Goal: Task Accomplishment & Management: Complete application form

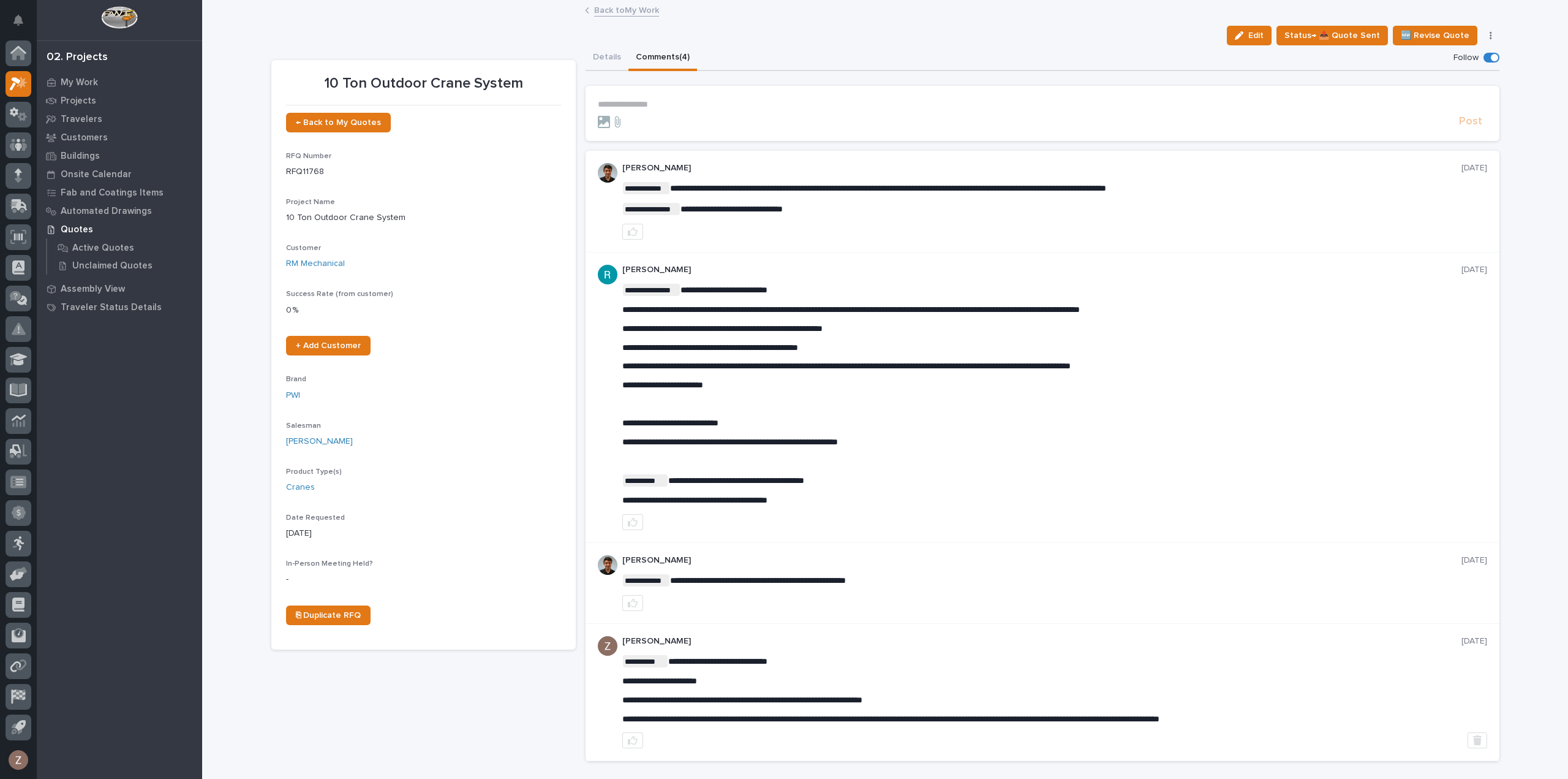
click at [636, 7] on link "Back to My Work" at bounding box center [626, 9] width 65 height 14
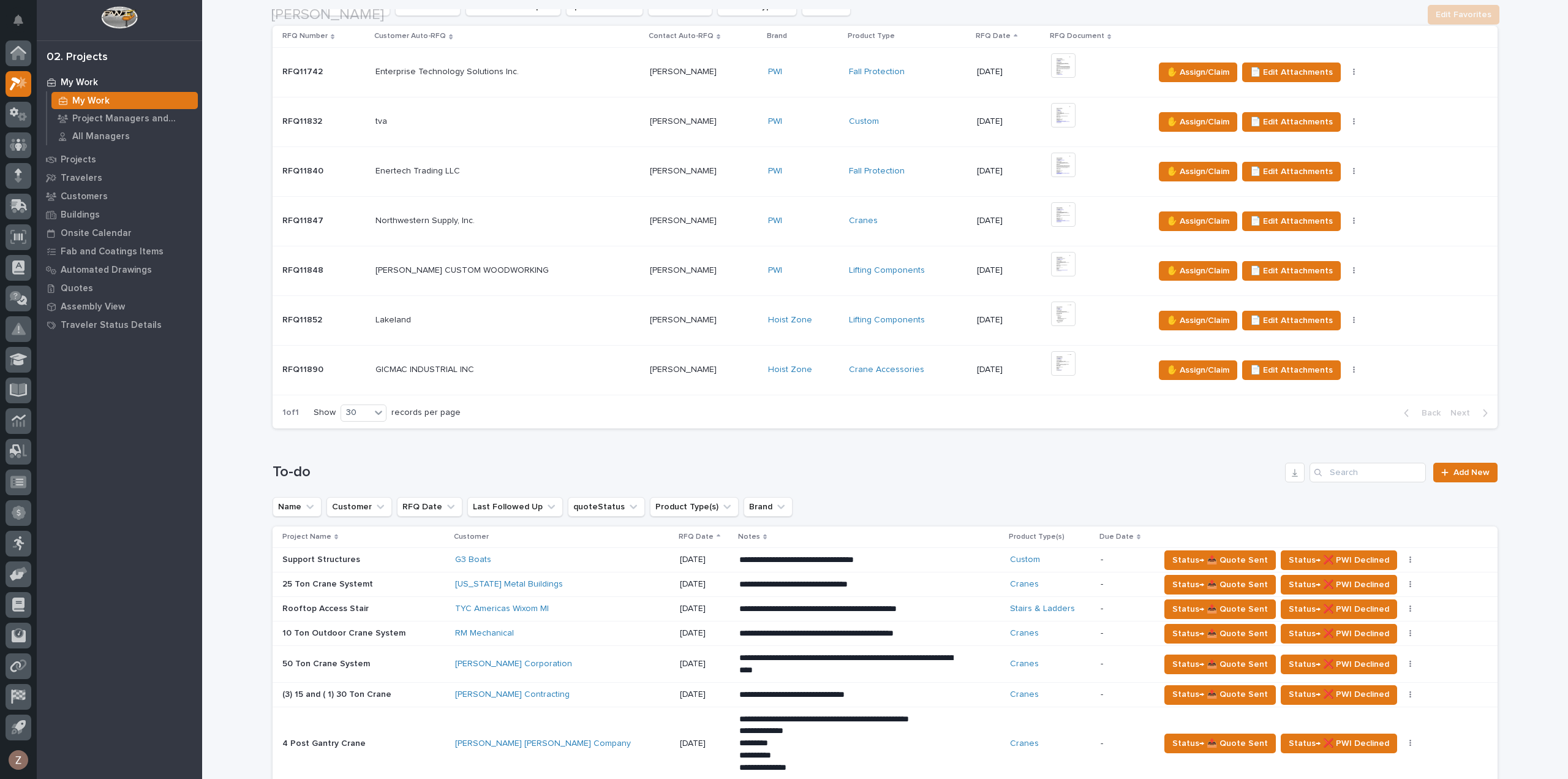
scroll to position [368, 0]
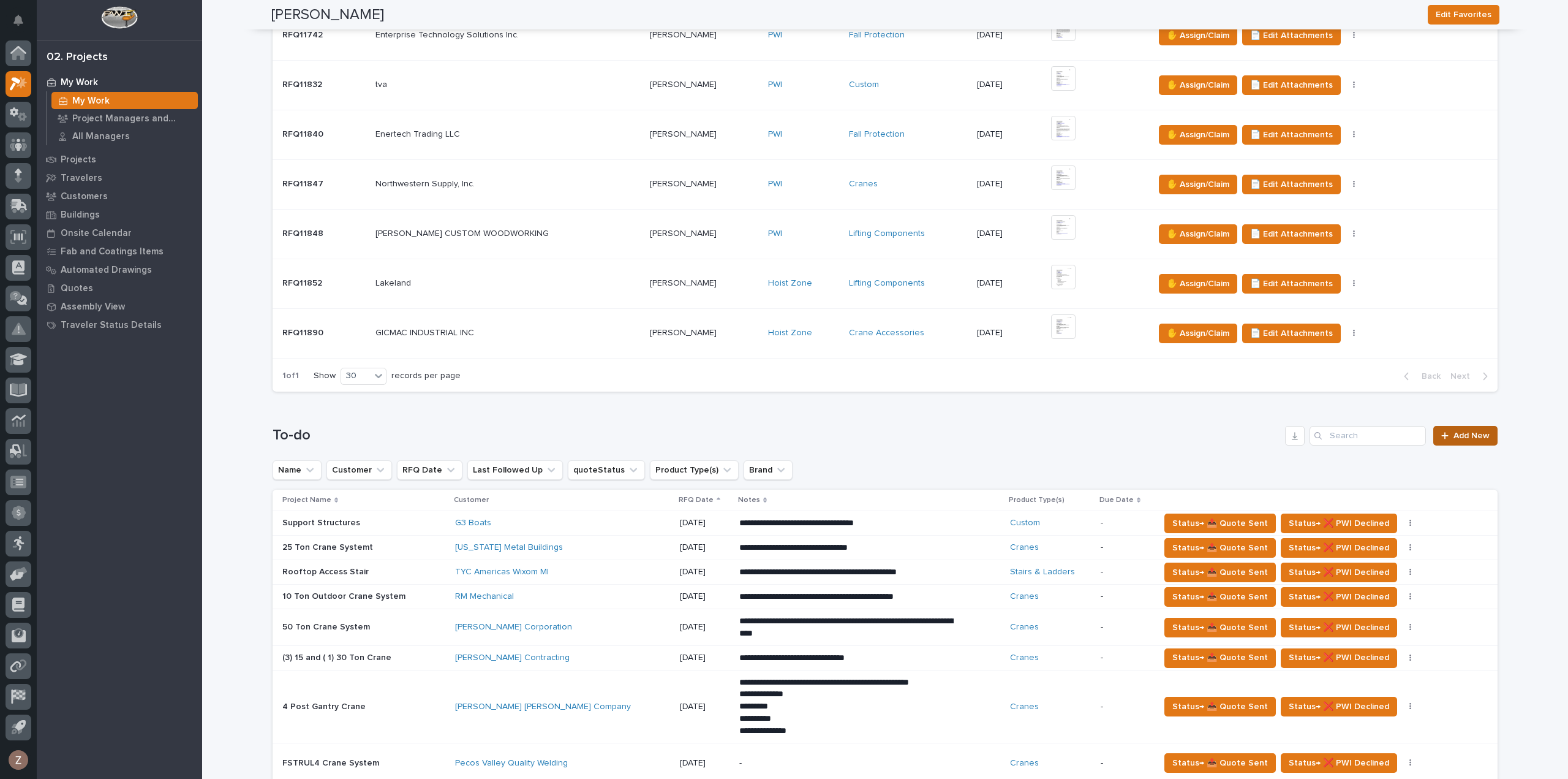
click at [1478, 432] on span "Add New" at bounding box center [1471, 436] width 36 height 9
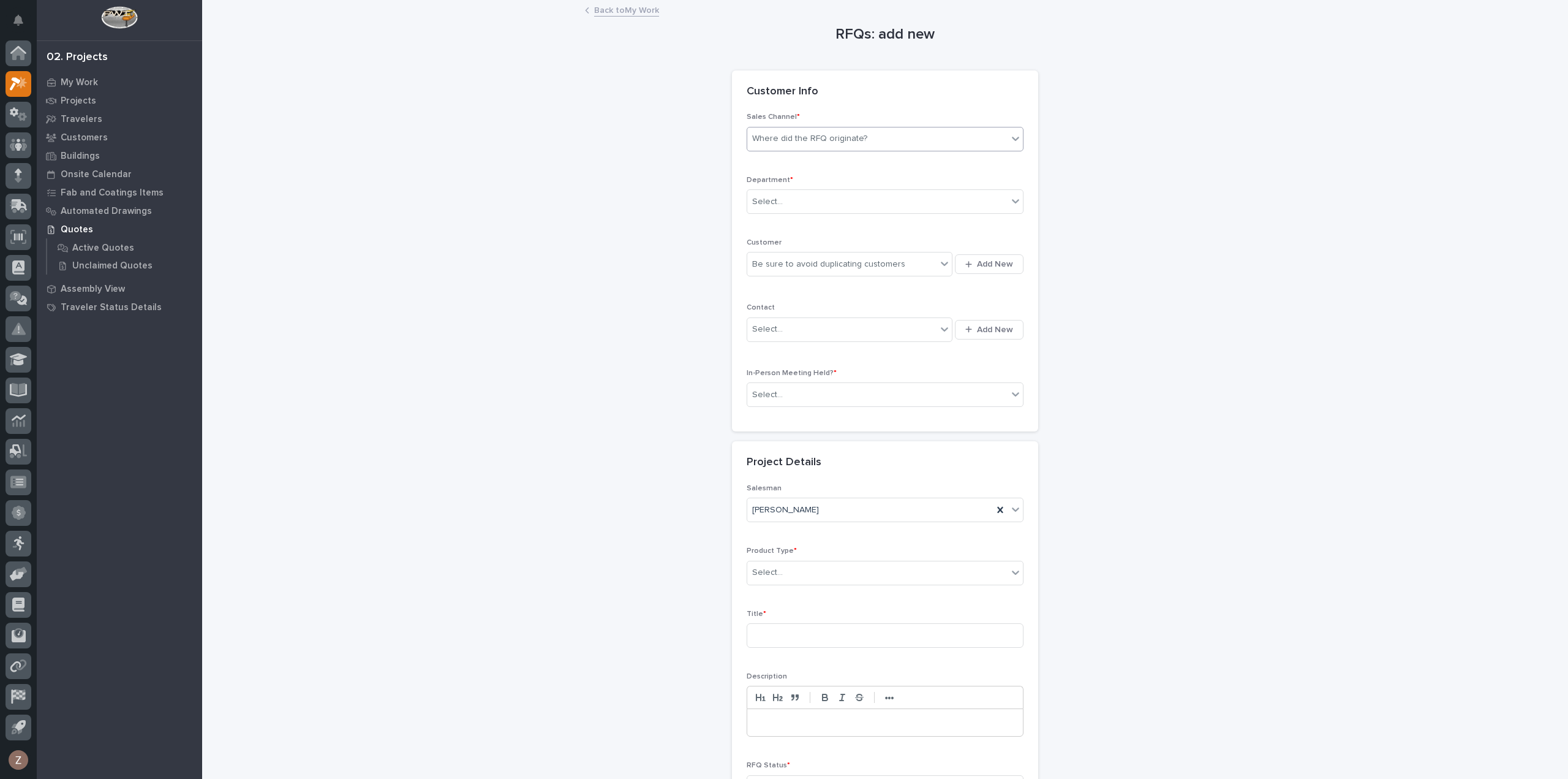
click at [811, 129] on div "Where did the RFQ originate?" at bounding box center [877, 139] width 260 height 20
click at [806, 177] on div "PWI" at bounding box center [880, 184] width 276 height 21
click at [828, 198] on div "Select..." at bounding box center [877, 202] width 260 height 20
click at [832, 220] on div "National Sales" at bounding box center [880, 224] width 276 height 21
click at [812, 262] on div "Be sure to avoid duplicating customers" at bounding box center [828, 264] width 153 height 13
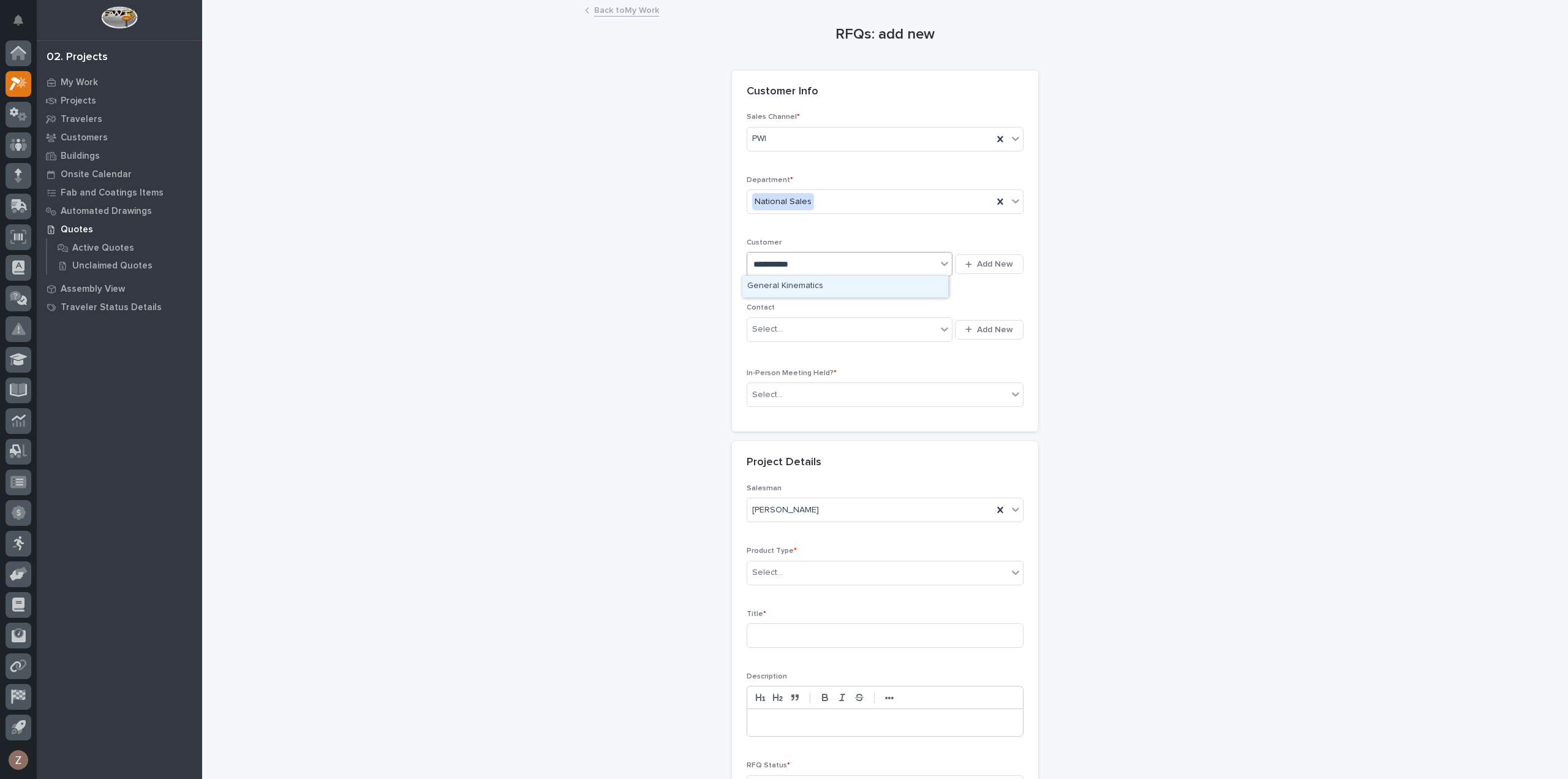
type input "**********"
click at [849, 278] on div "General Kinematics" at bounding box center [845, 287] width 206 height 21
click at [779, 324] on div "Select..." at bounding box center [841, 329] width 189 height 20
click at [781, 320] on div "Select..." at bounding box center [841, 329] width 189 height 20
click at [986, 328] on span "Add New" at bounding box center [995, 330] width 36 height 11
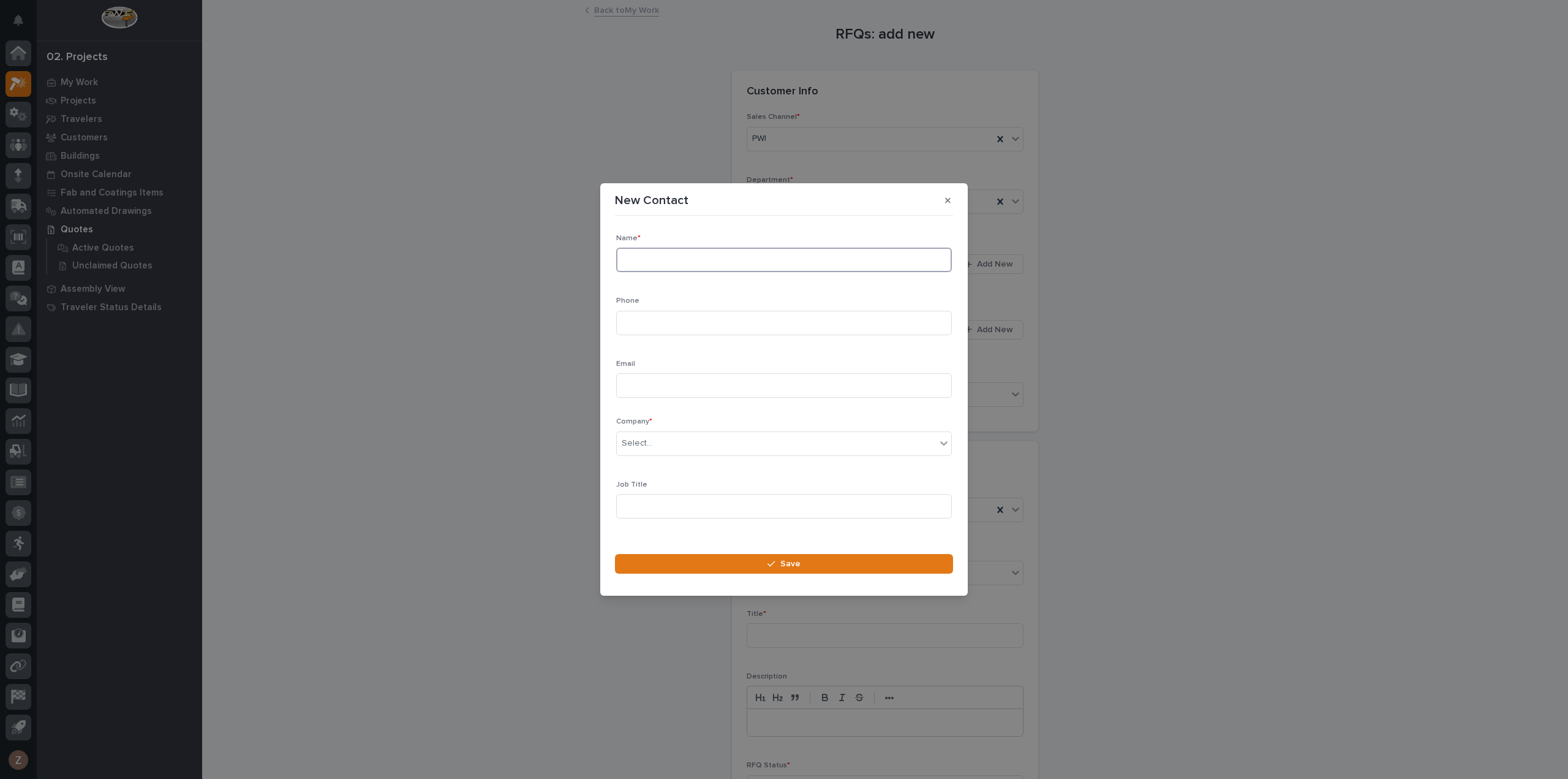
click at [696, 262] on input at bounding box center [784, 260] width 336 height 24
type input "[PERSON_NAME]"
click at [695, 329] on input at bounding box center [784, 323] width 336 height 24
click at [671, 444] on div "Select..." at bounding box center [776, 443] width 319 height 20
type input "**********"
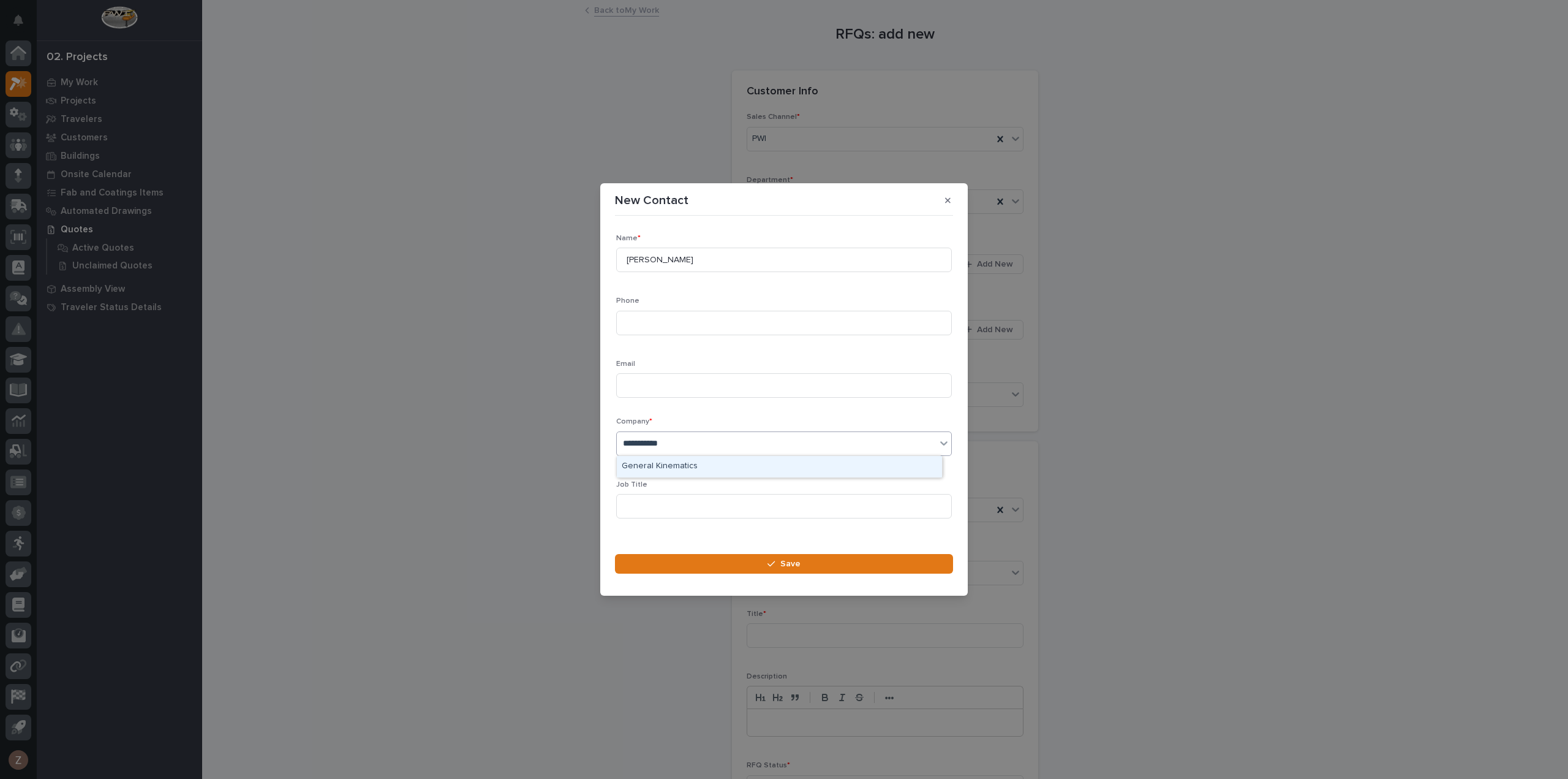
click at [748, 469] on div "General Kinematics" at bounding box center [779, 466] width 325 height 21
click at [676, 312] on div "Phone" at bounding box center [784, 320] width 336 height 48
click at [676, 324] on input at bounding box center [784, 323] width 336 height 24
paste input "[EMAIL_ADDRESS][DOMAIN_NAME]"
click at [693, 396] on input at bounding box center [784, 385] width 336 height 24
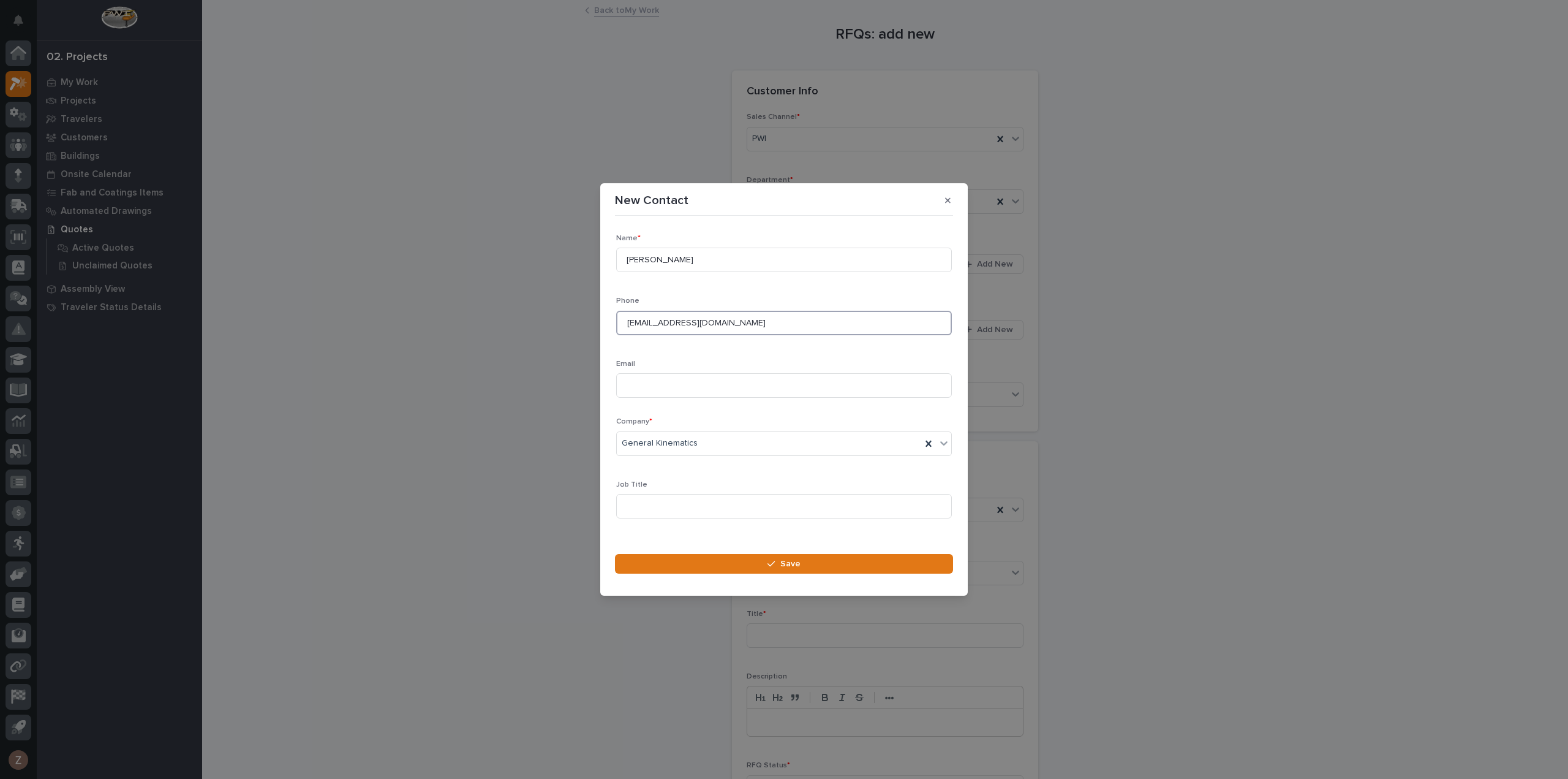
drag, startPoint x: 771, startPoint y: 323, endPoint x: 587, endPoint y: 313, distance: 184.3
click at [582, 314] on div "New Contact Loading... Saving… Loading... Saving… Loading... Saving… Name * [PE…" at bounding box center [784, 390] width 1568 height 779
click at [773, 320] on input "[EMAIL_ADDRESS][DOMAIN_NAME]" at bounding box center [784, 323] width 336 height 24
paste input "319.330.6536"
drag, startPoint x: 743, startPoint y: 324, endPoint x: 581, endPoint y: 315, distance: 162.2
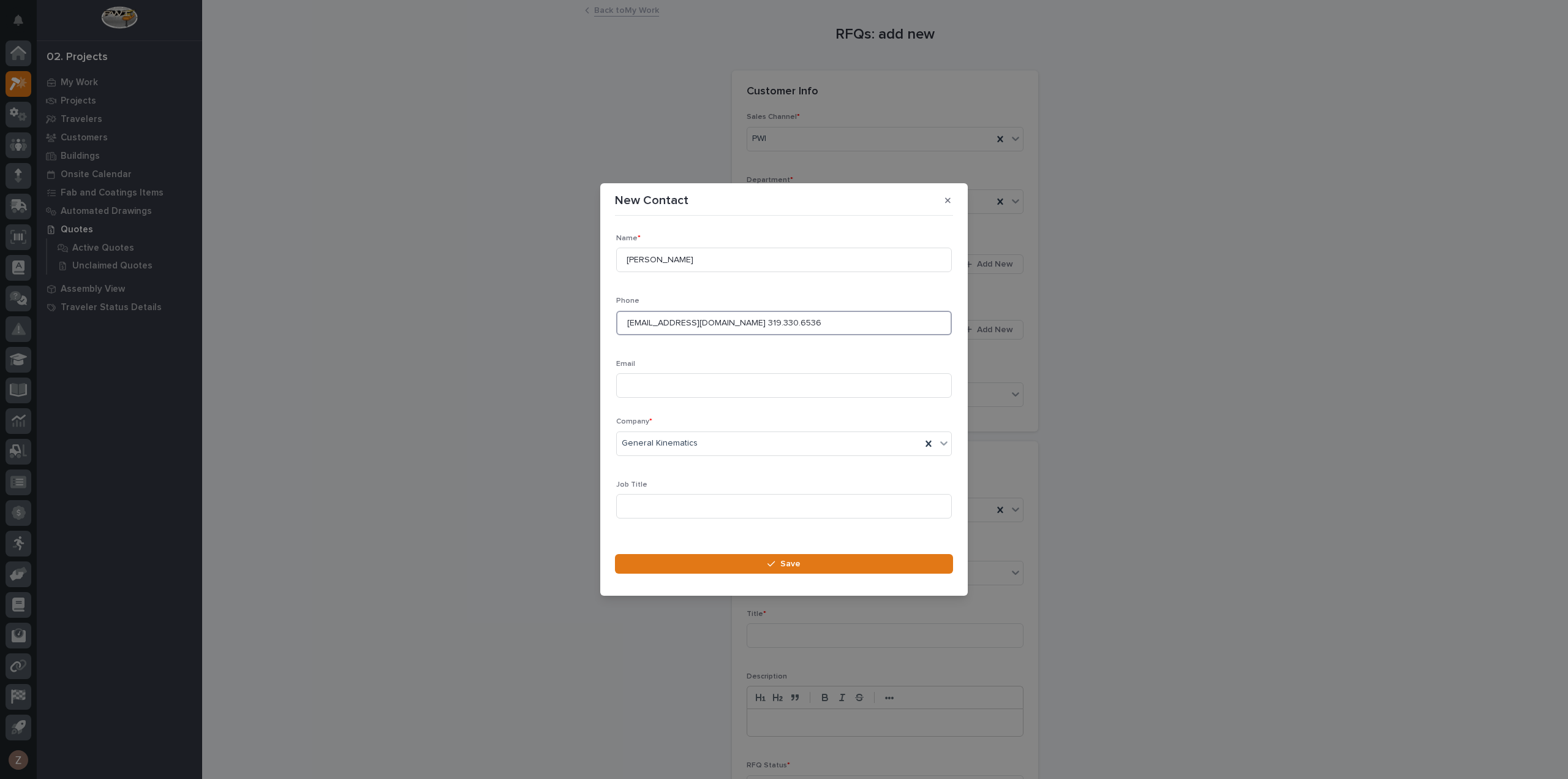
click at [581, 315] on div "New Contact Loading... Saving… Loading... Saving… Loading... Saving… Name * [PE…" at bounding box center [784, 390] width 1568 height 779
type input "319.330.6536"
click at [640, 386] on input at bounding box center [784, 385] width 336 height 24
paste input "[EMAIL_ADDRESS][DOMAIN_NAME]"
type input "[EMAIL_ADDRESS][DOMAIN_NAME]"
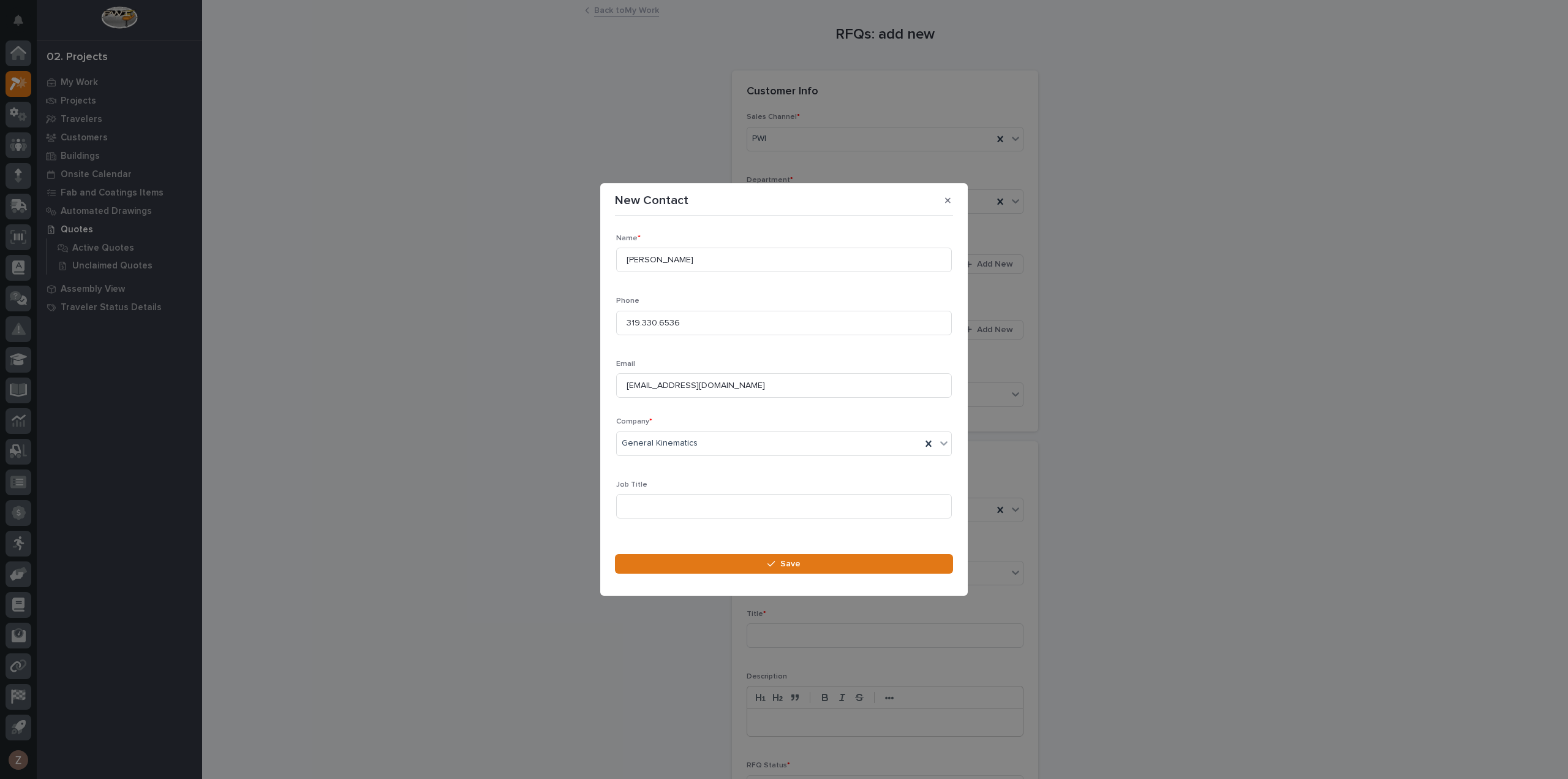
click at [724, 551] on section "New Contact Loading... Saving… Loading... Saving… Loading... Saving… Name * [PE…" at bounding box center [784, 389] width 368 height 413
click at [728, 560] on button "Save" at bounding box center [784, 563] width 338 height 19
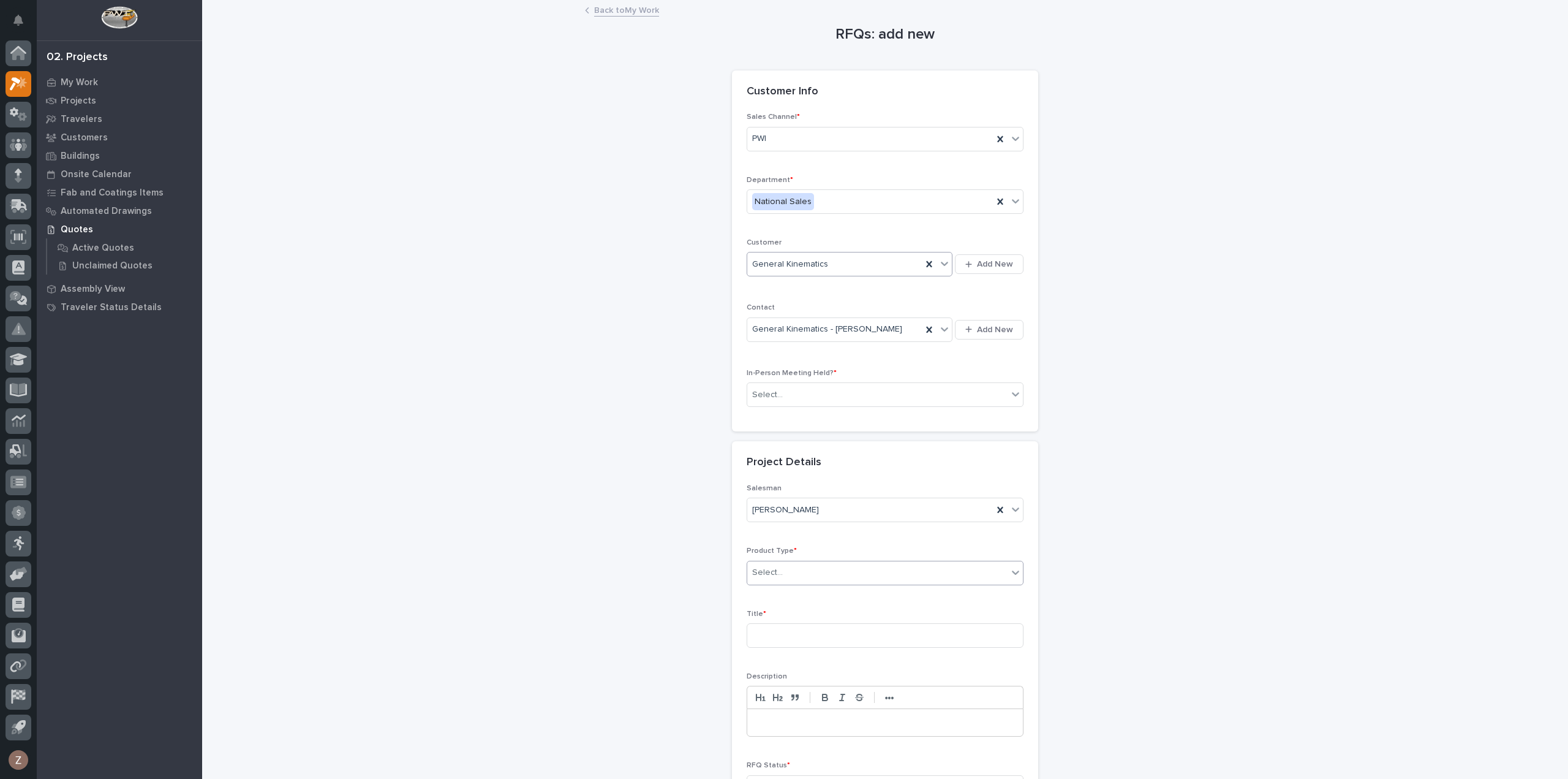
click at [781, 566] on div "Select..." at bounding box center [877, 572] width 260 height 20
click at [794, 612] on div "Cranes" at bounding box center [880, 615] width 276 height 21
click at [781, 636] on input at bounding box center [885, 635] width 277 height 24
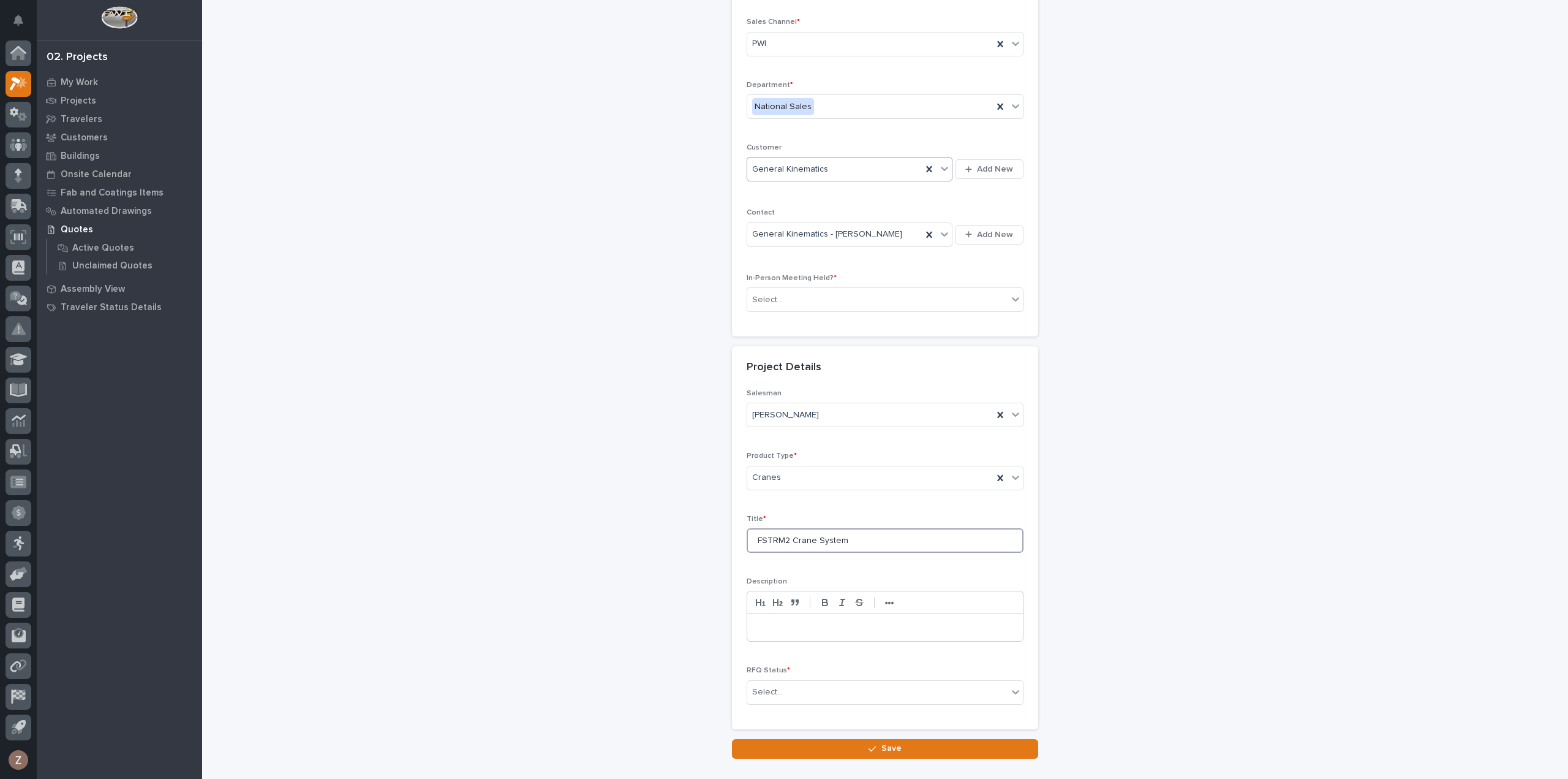
scroll to position [166, 0]
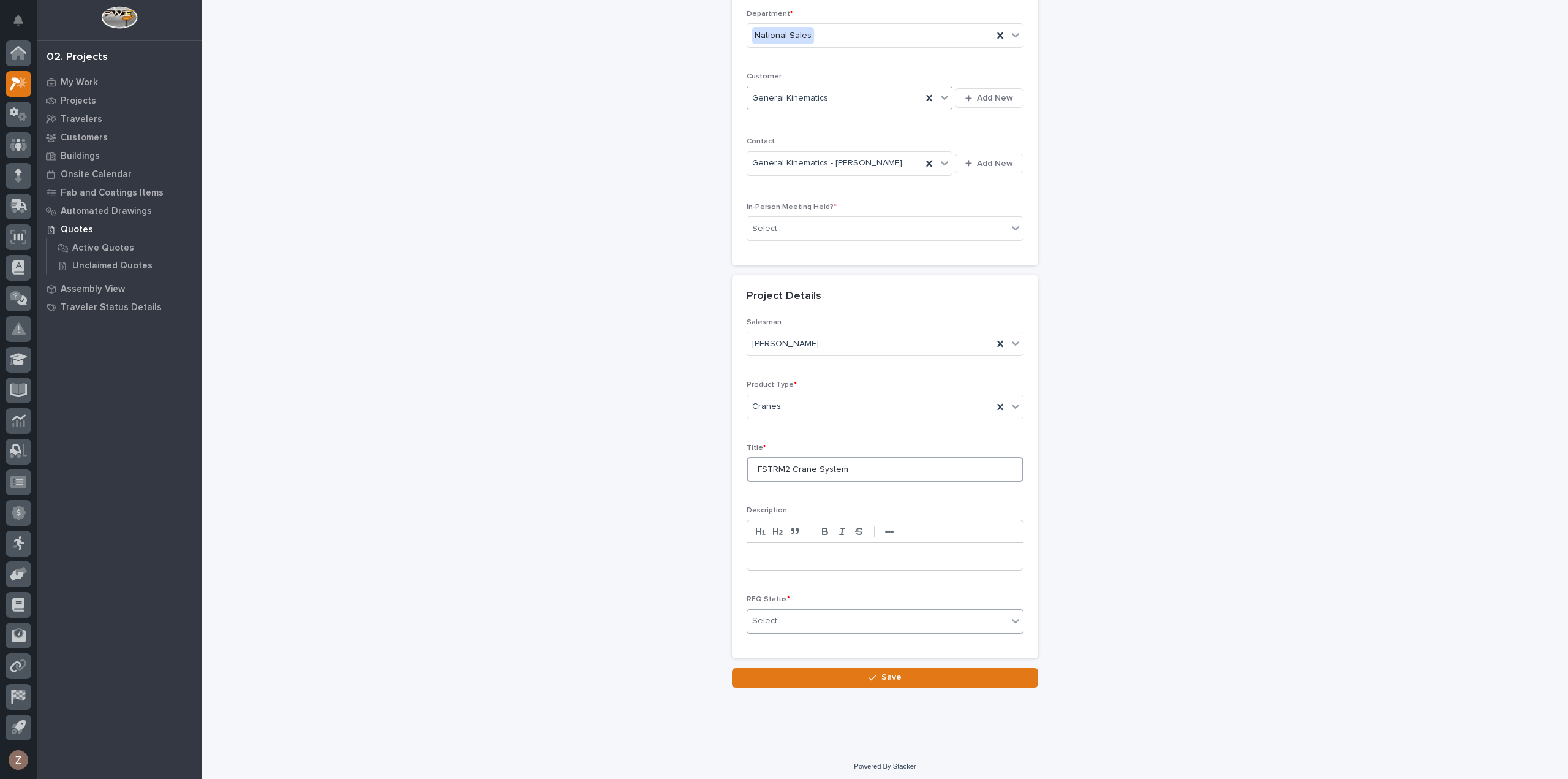
type input "FSTRM2 Crane System"
click at [801, 622] on div "Select..." at bounding box center [877, 621] width 260 height 20
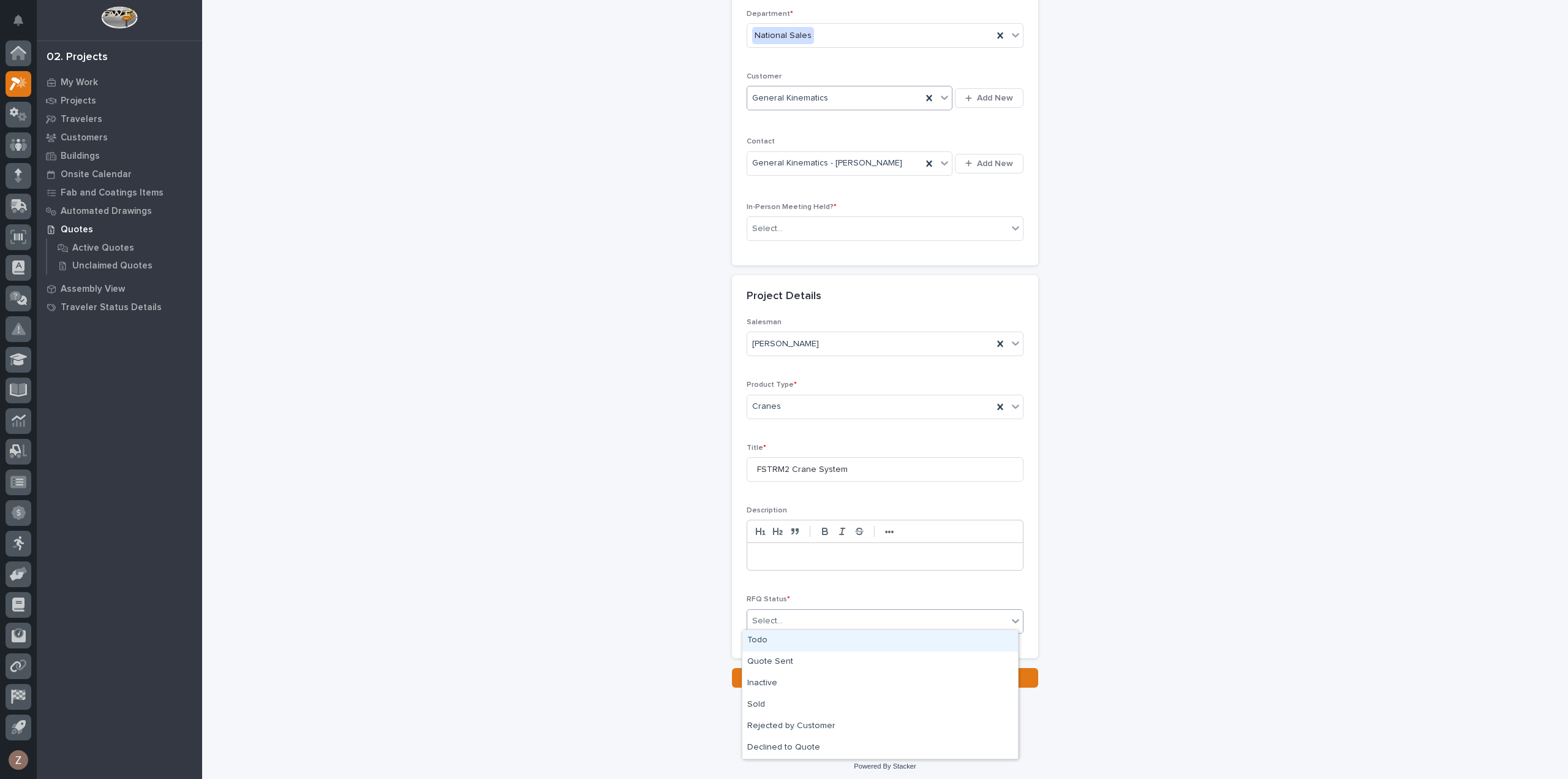
click at [807, 646] on div "Todo" at bounding box center [880, 640] width 276 height 21
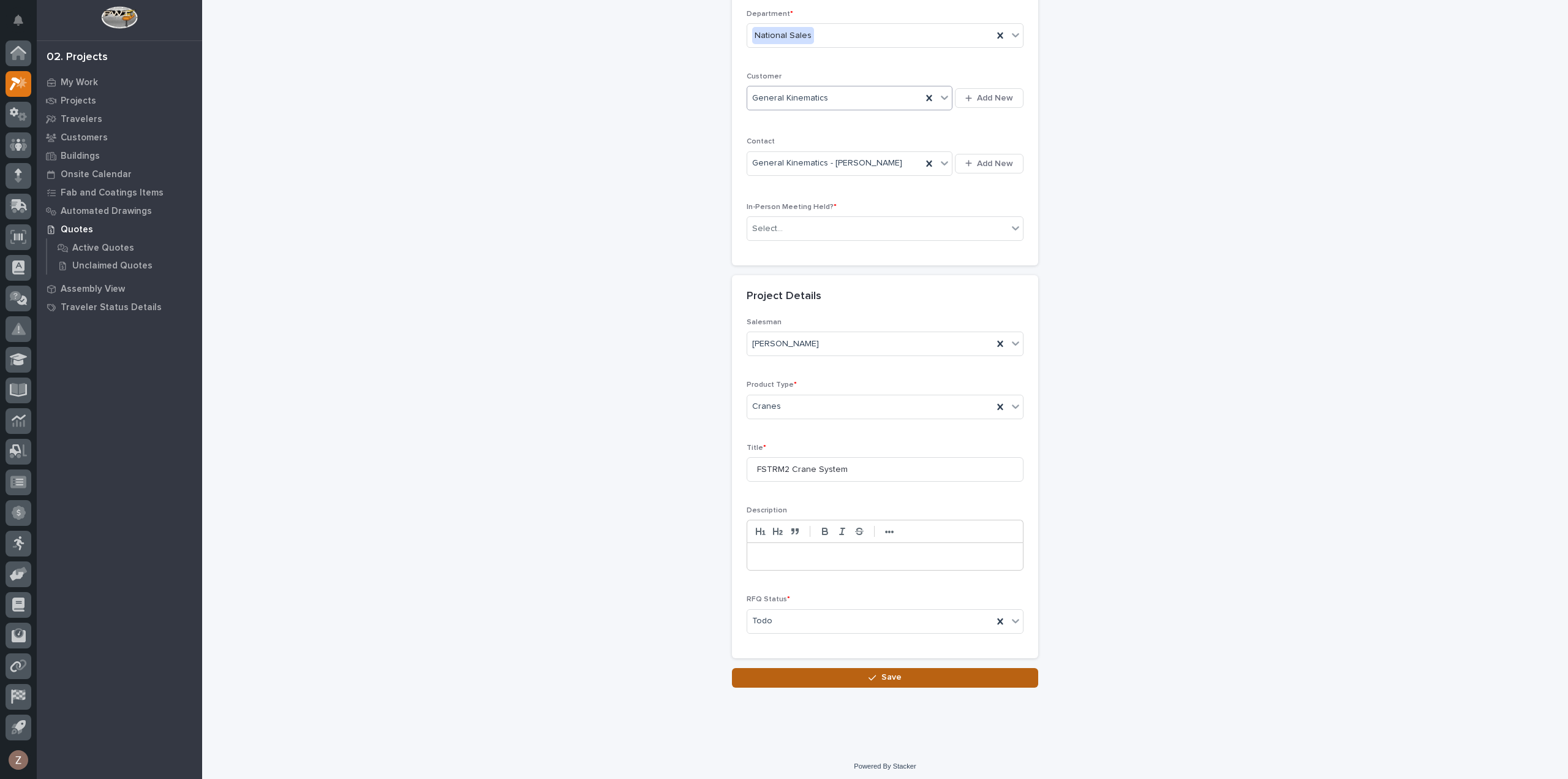
click at [915, 680] on button "Save" at bounding box center [885, 677] width 306 height 19
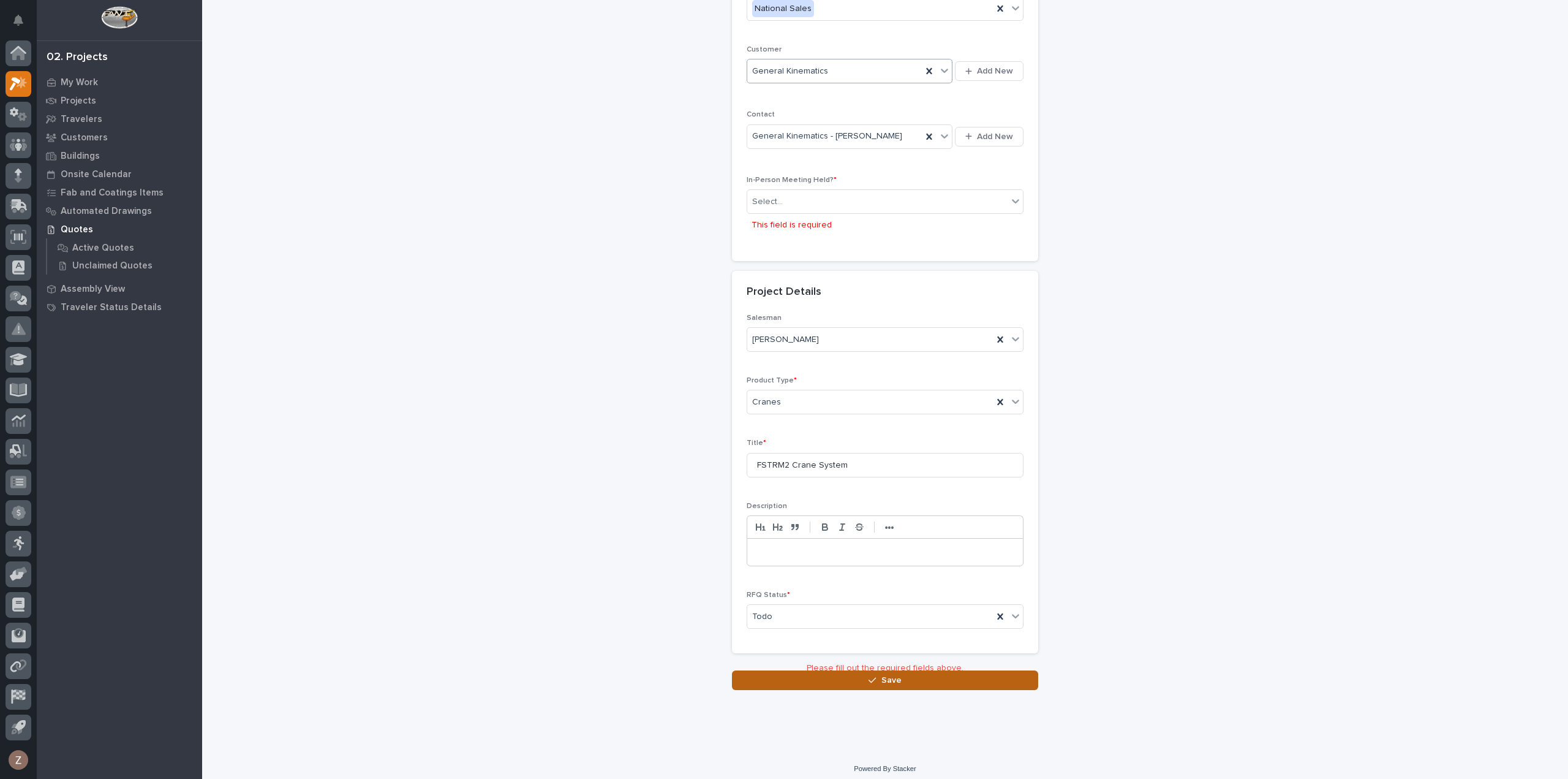
scroll to position [197, 0]
click at [796, 194] on div "Select..." at bounding box center [877, 197] width 260 height 20
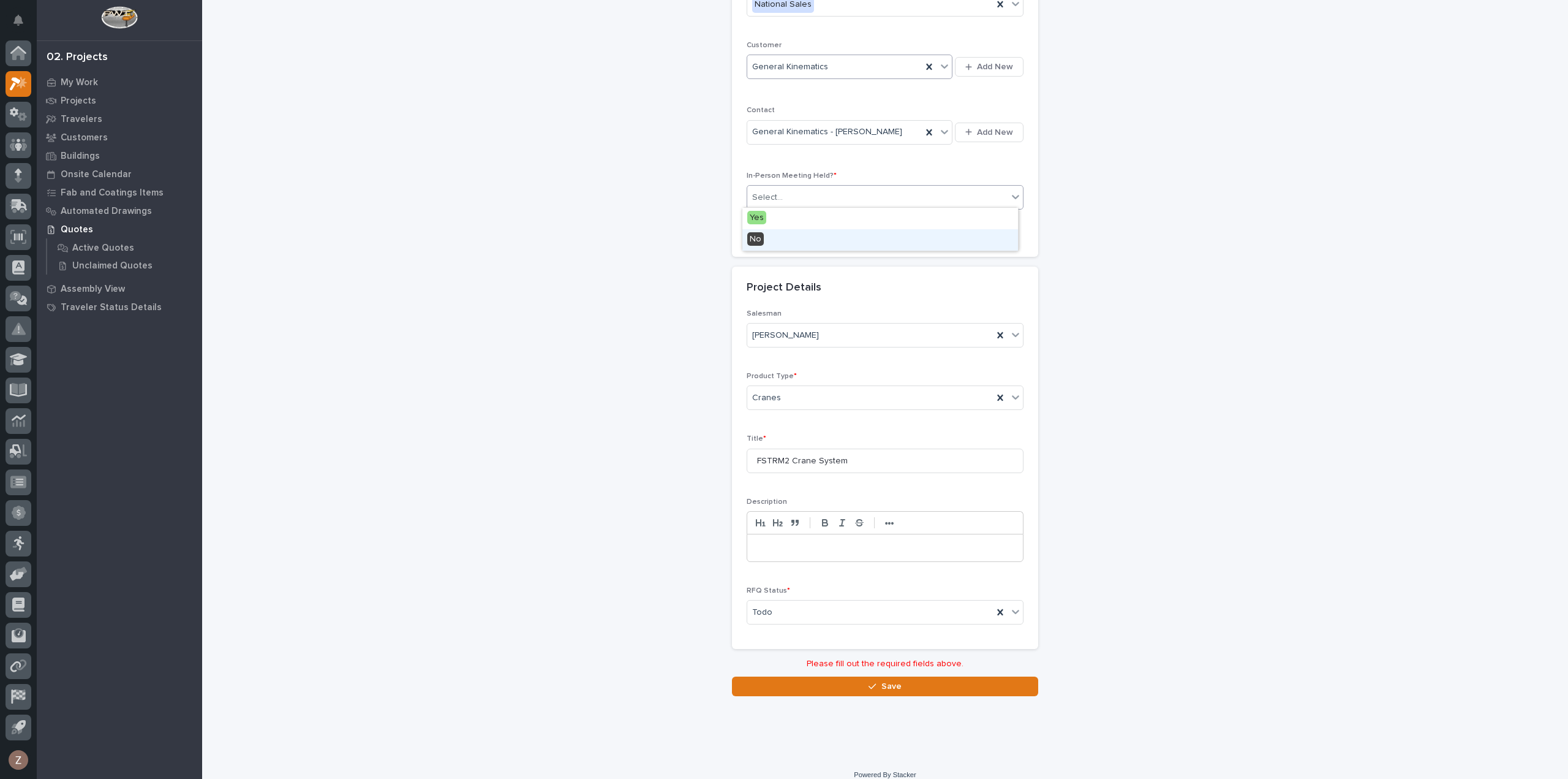
drag, startPoint x: 791, startPoint y: 222, endPoint x: 794, endPoint y: 245, distance: 23.2
click at [791, 241] on div "No" at bounding box center [880, 240] width 276 height 21
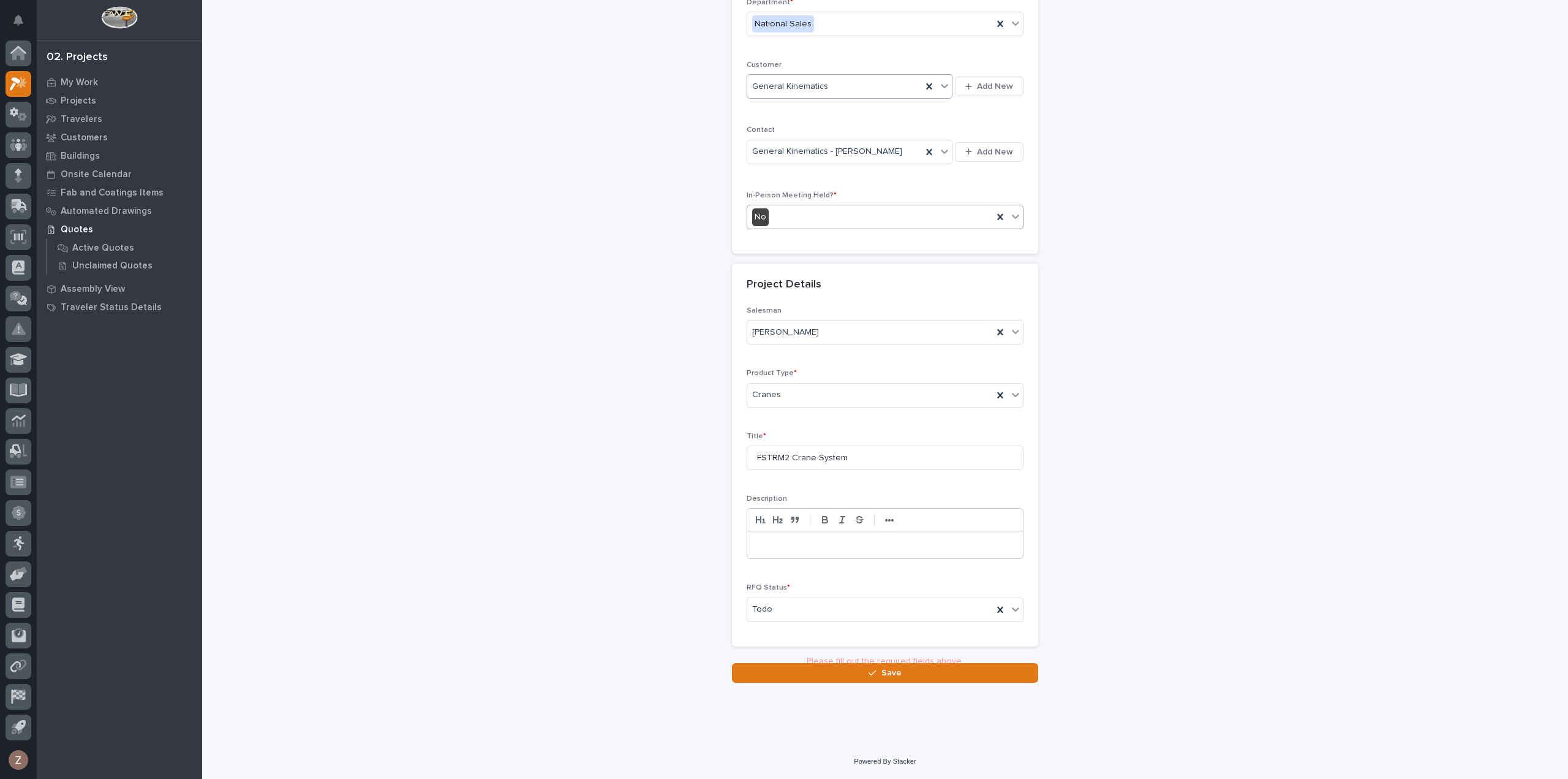
scroll to position [166, 0]
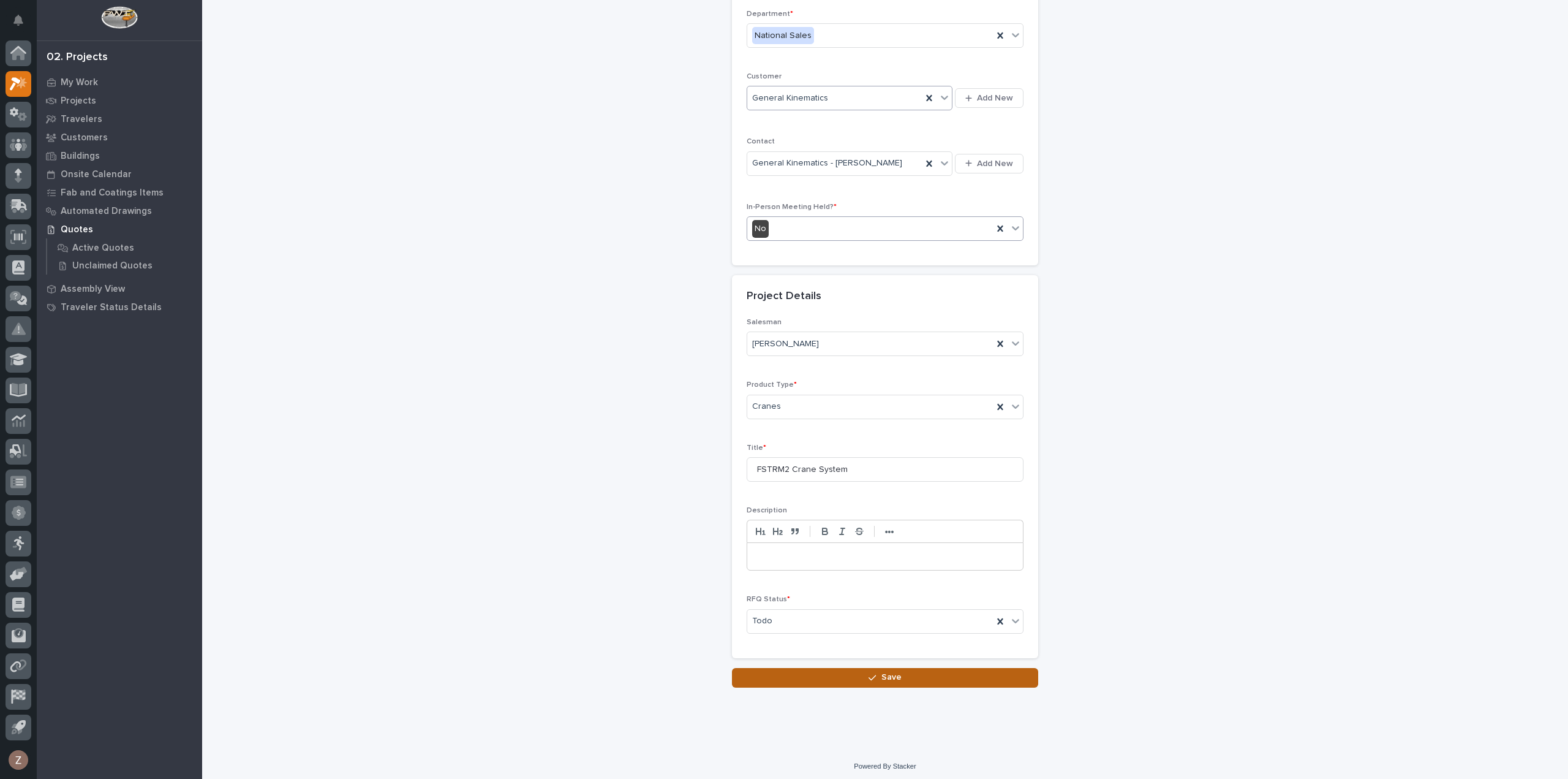
click at [884, 672] on span "Save" at bounding box center [891, 677] width 20 height 11
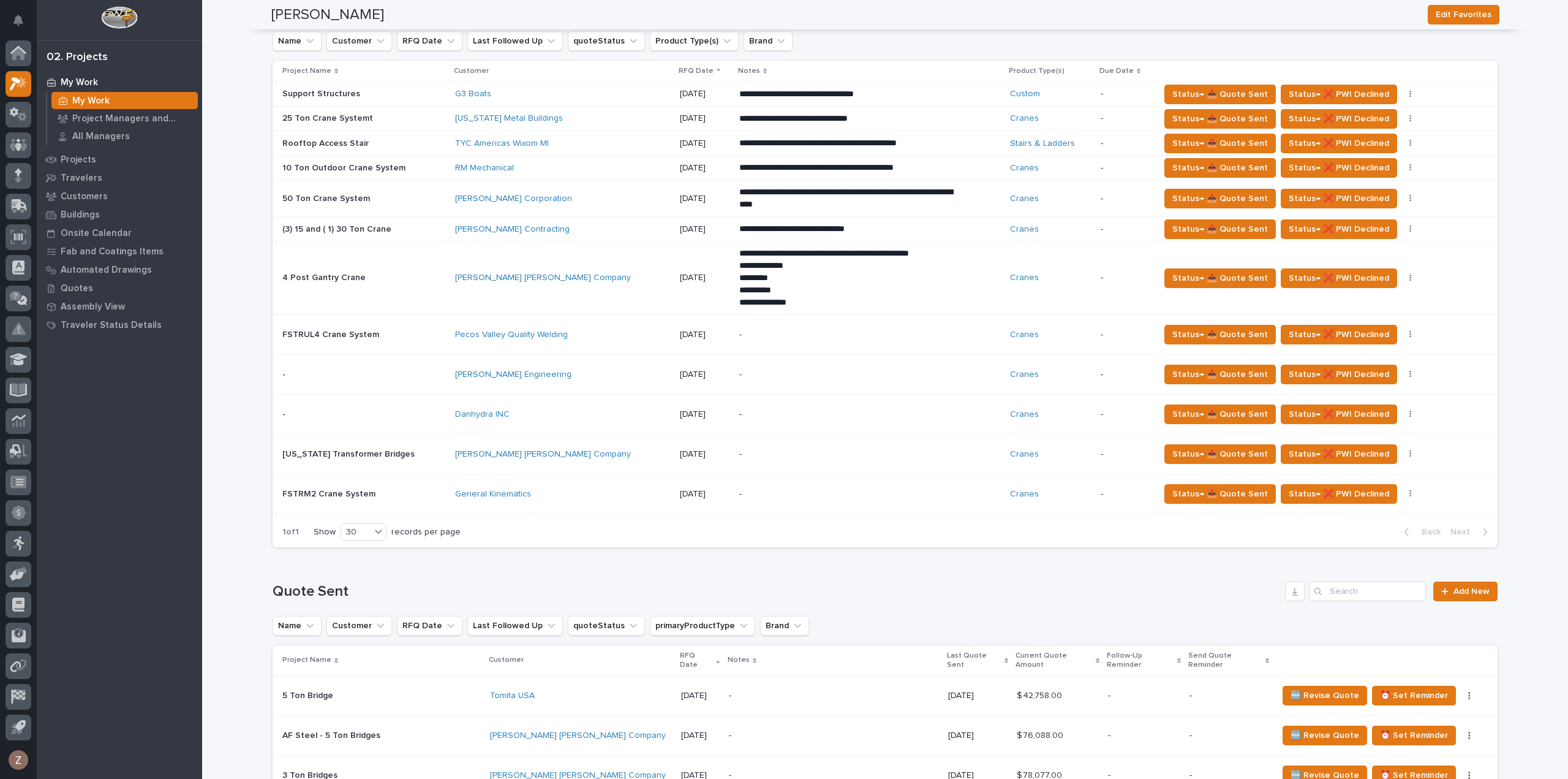
scroll to position [429, 0]
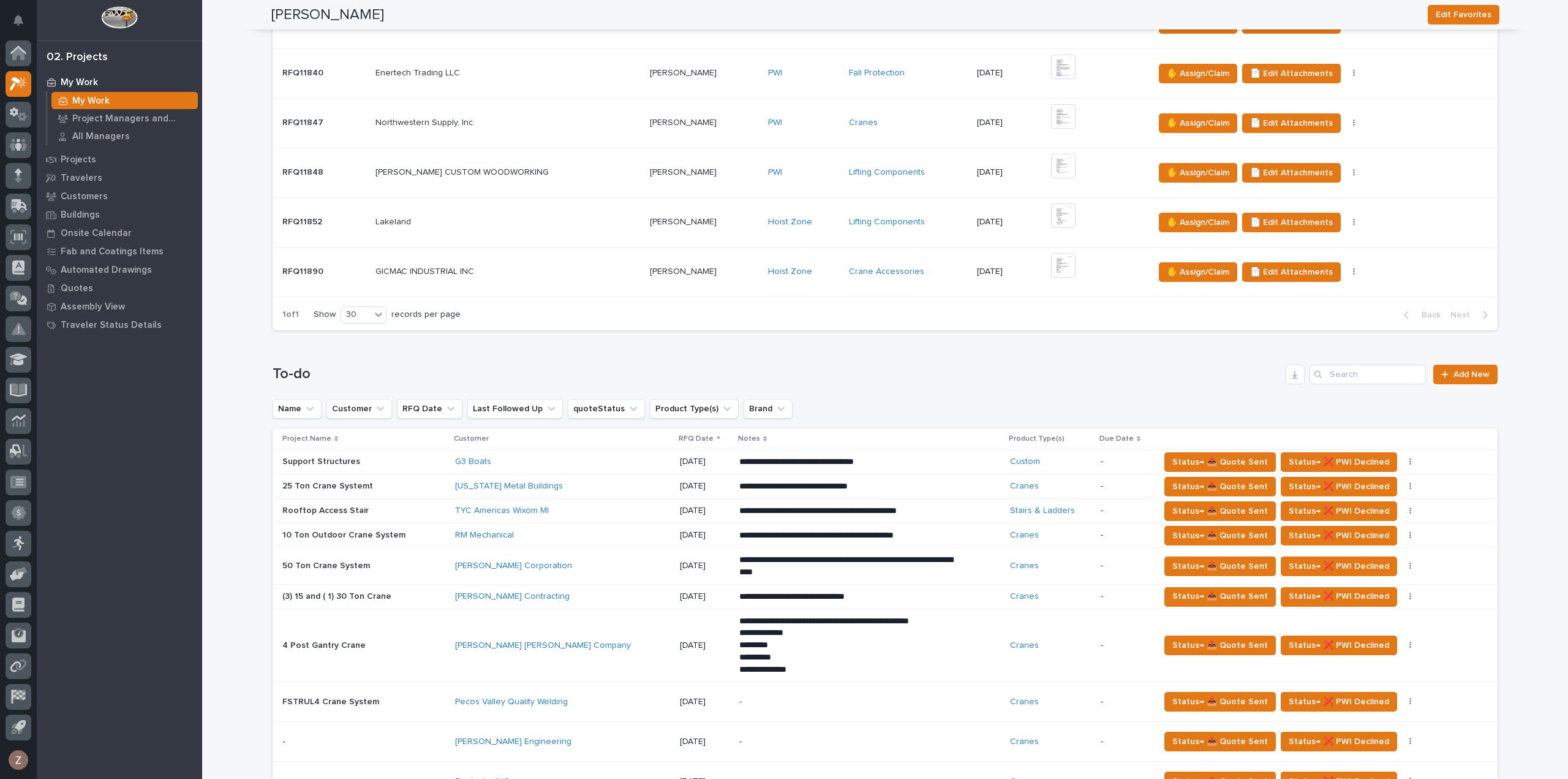
click at [935, 536] on div "**********" at bounding box center [870, 535] width 261 height 22
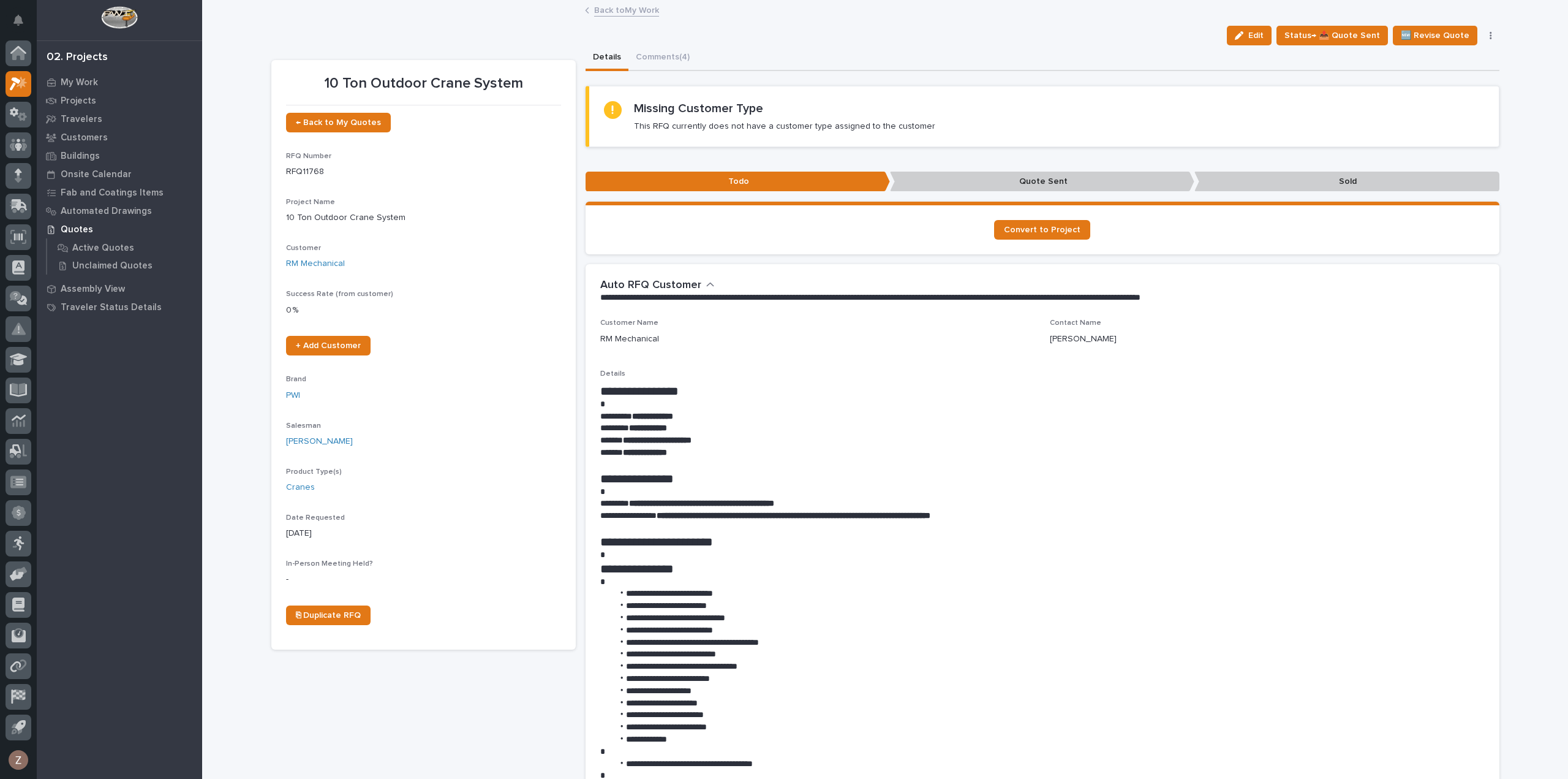
click at [651, 40] on div "Edit Status→ 📤 Quote Sent 🆕 Revise Quote 📝 Edit Description 📞 Edit Contact Info…" at bounding box center [885, 35] width 1228 height 19
click at [653, 51] on button "Comments (4)" at bounding box center [663, 58] width 69 height 26
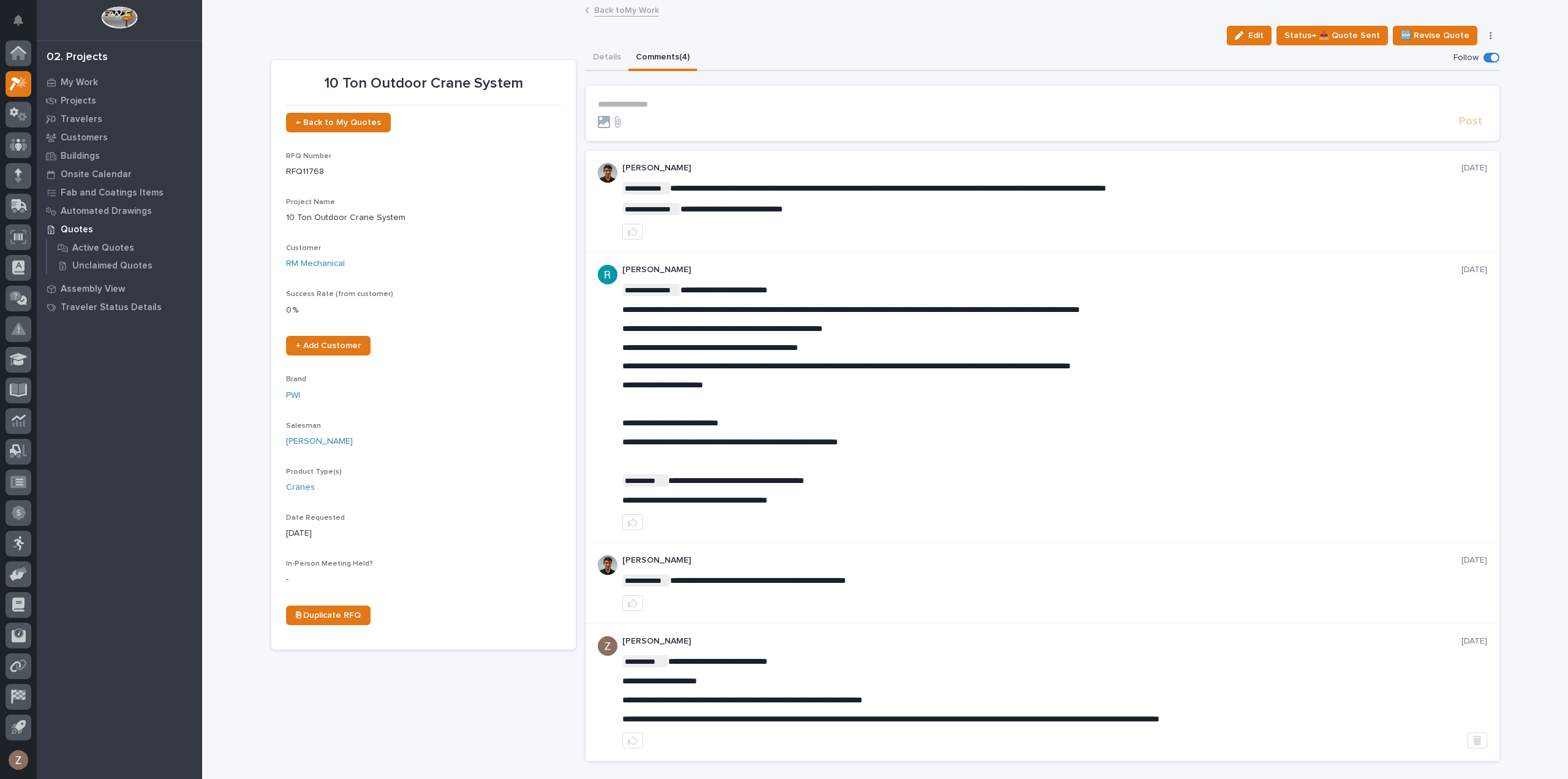
click at [1286, 314] on p "**********" at bounding box center [1054, 310] width 865 height 11
click at [1372, 405] on p "﻿" at bounding box center [1054, 404] width 865 height 11
